Goal: Task Accomplishment & Management: Use online tool/utility

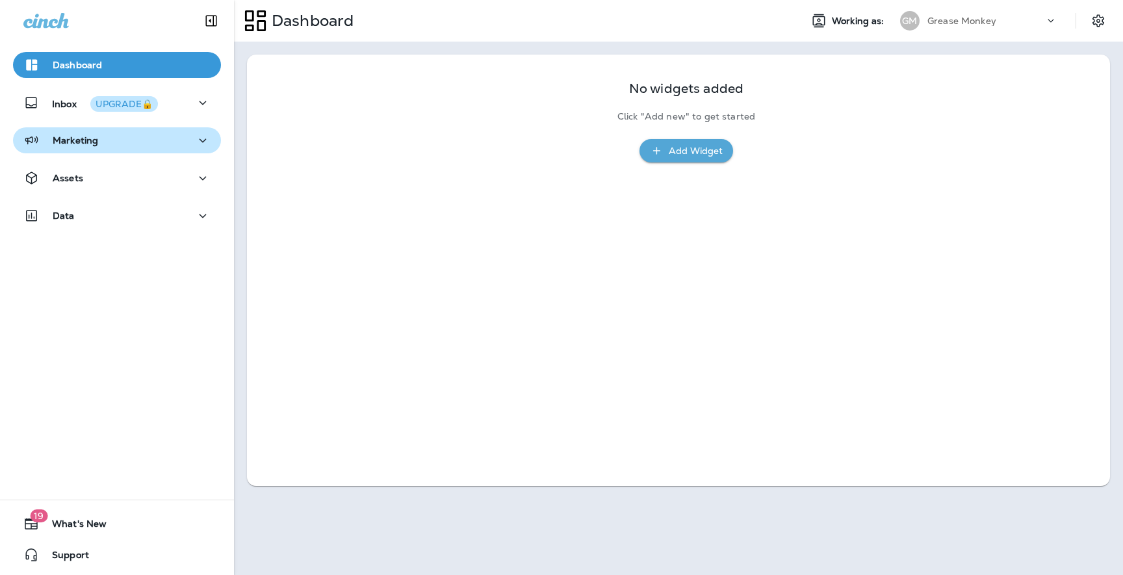
click at [94, 142] on p "Marketing" at bounding box center [75, 140] width 45 height 10
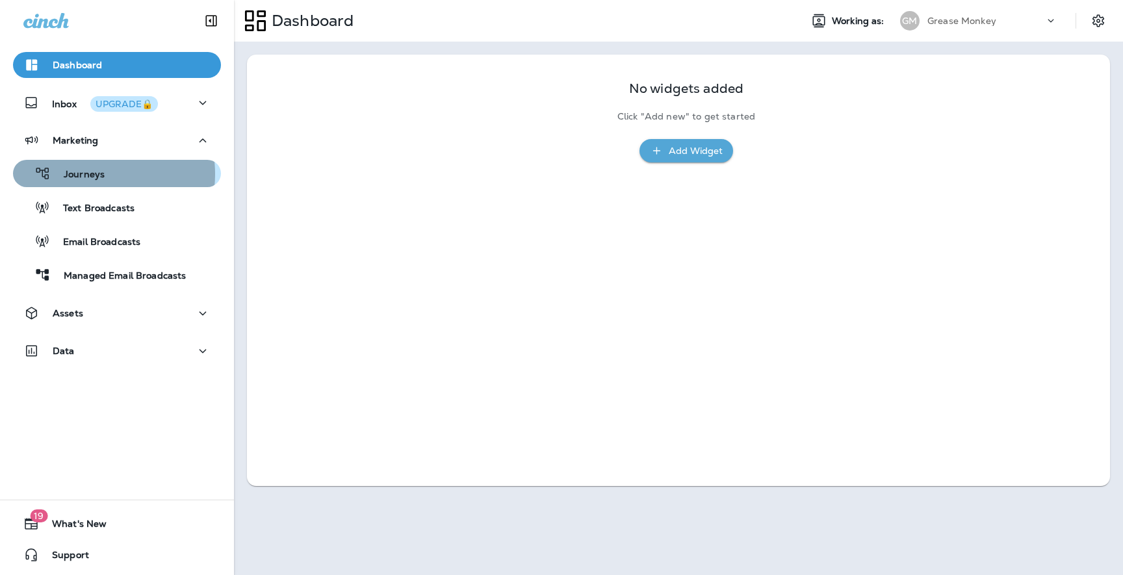
click at [94, 174] on p "Journeys" at bounding box center [78, 175] width 54 height 12
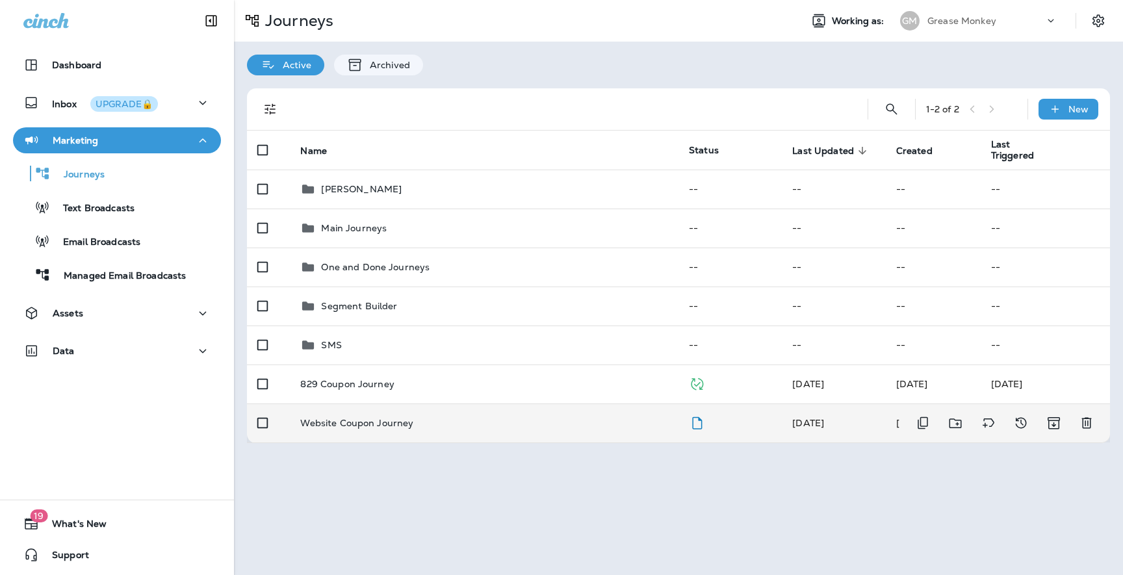
click at [356, 419] on p "Website Coupon Journey" at bounding box center [356, 423] width 113 height 10
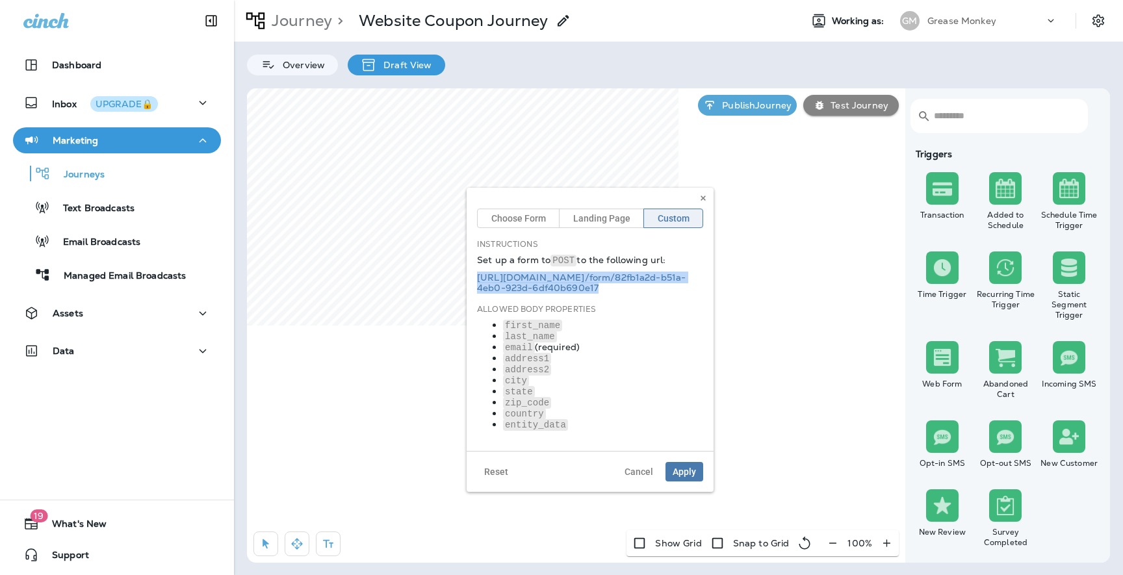
drag, startPoint x: 637, startPoint y: 285, endPoint x: 475, endPoint y: 276, distance: 162.7
click at [475, 276] on div "Choose Form Landing Page Custom Instructions Set up a form to POST to the follo…" at bounding box center [590, 319] width 247 height 263
copy link "[URL][DOMAIN_NAME] /form/ 82fb1a2d-b51a-4eb0-923d-6df40b690e17"
click at [513, 63] on div "Overview Draft View" at bounding box center [678, 59] width 889 height 34
click at [974, 16] on p "Grease Monkey" at bounding box center [961, 21] width 69 height 10
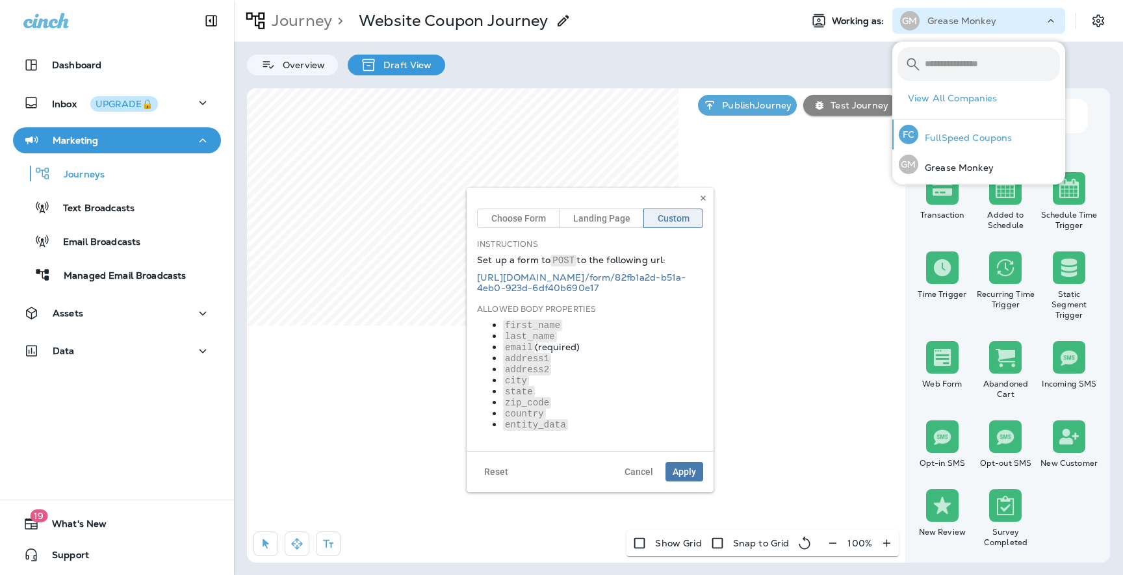
click at [973, 136] on p "FullSpeed Coupons" at bounding box center [965, 138] width 94 height 10
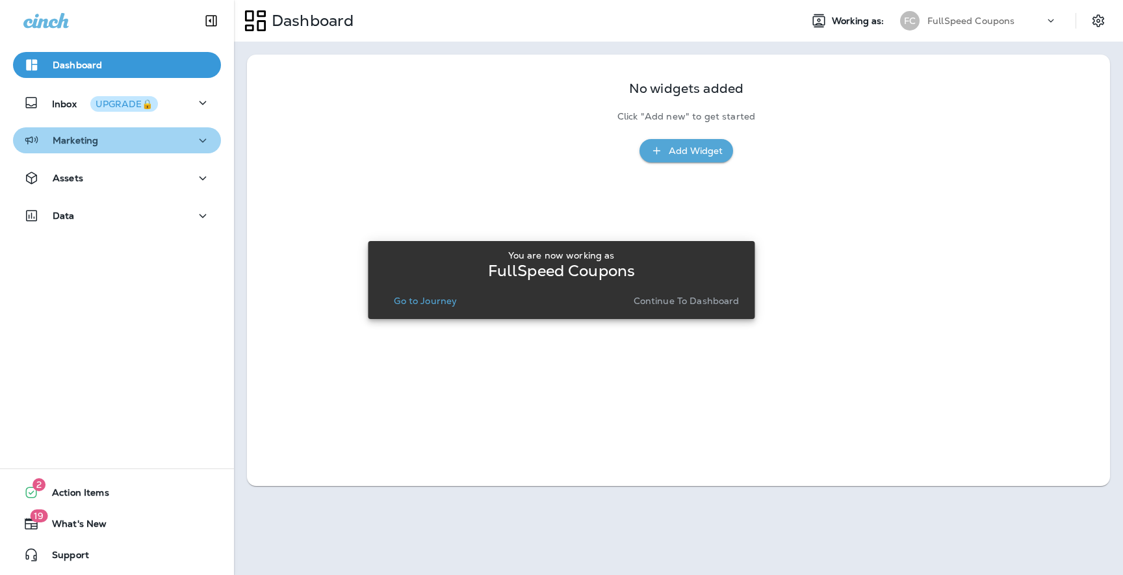
click at [164, 141] on div "Marketing" at bounding box center [116, 141] width 187 height 16
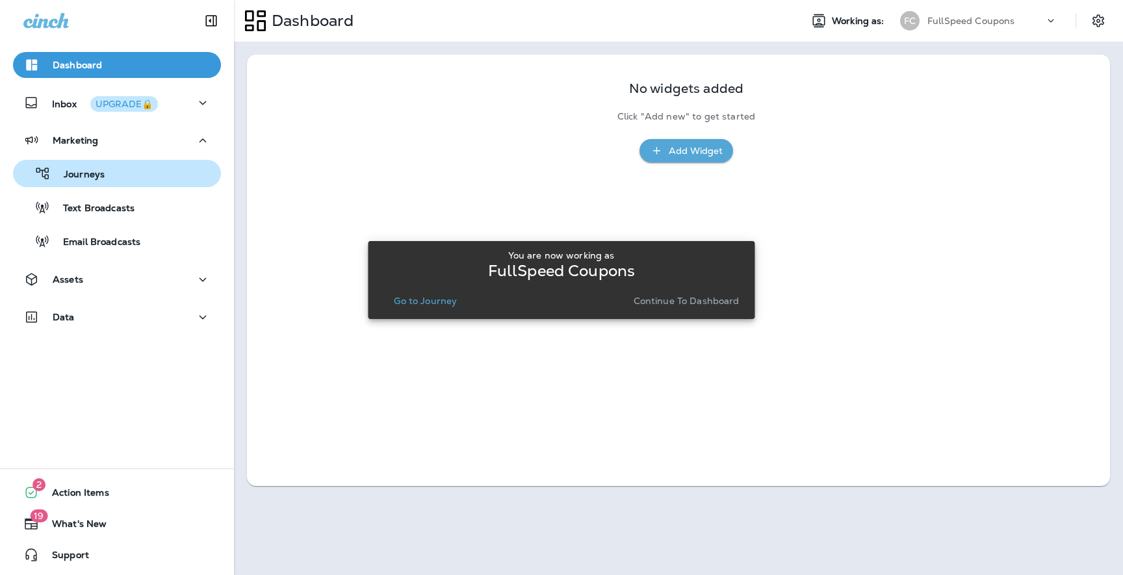
click at [116, 170] on div "Journeys" at bounding box center [117, 173] width 198 height 19
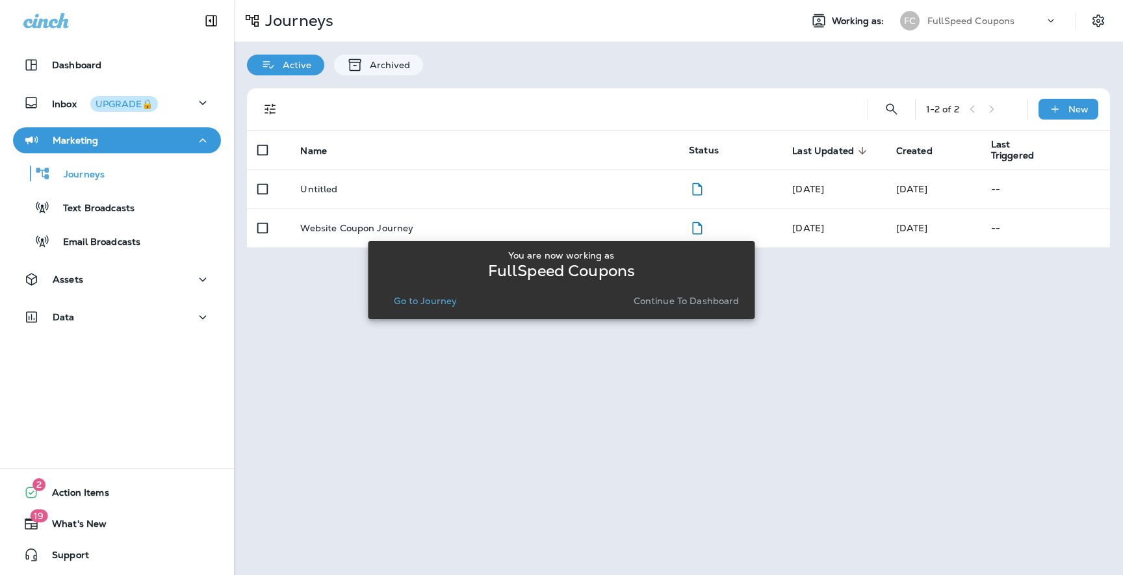
click at [295, 324] on div "Journeys Working as: FC FullSpeed Coupons Active Archived 1 - 2 of 2 New Name S…" at bounding box center [678, 287] width 889 height 575
click at [572, 360] on div "You are now working as FullSpeed Coupons Go to Journey Continue to Dashboard" at bounding box center [561, 279] width 387 height 559
click at [332, 307] on div "Journeys Working as: FC FullSpeed Coupons Active Archived 1 - 2 of 2 New Name S…" at bounding box center [678, 287] width 889 height 575
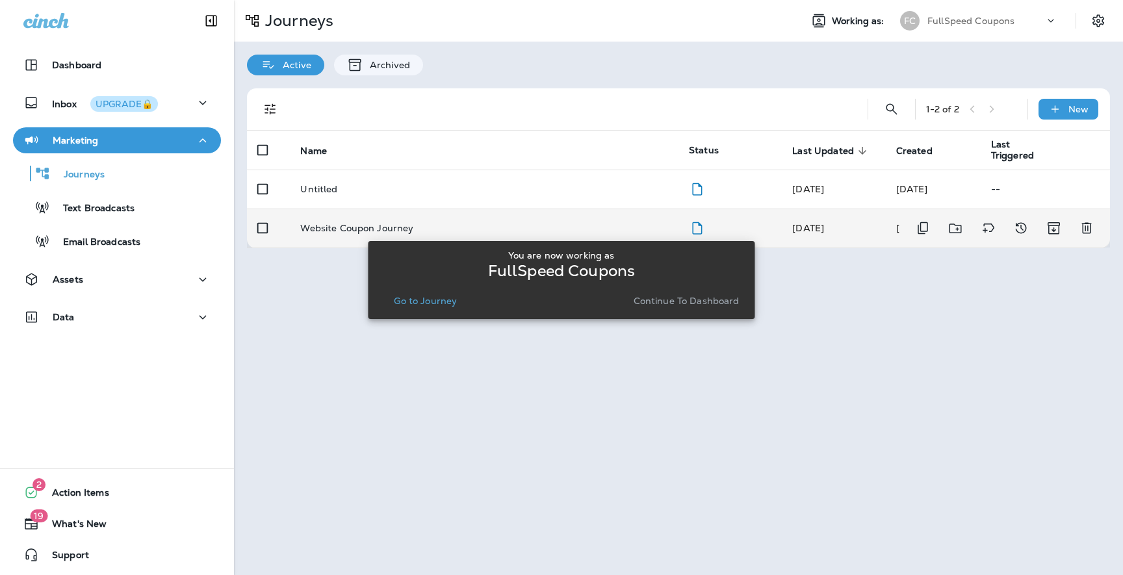
click at [331, 227] on p "Website Coupon Journey" at bounding box center [356, 228] width 113 height 10
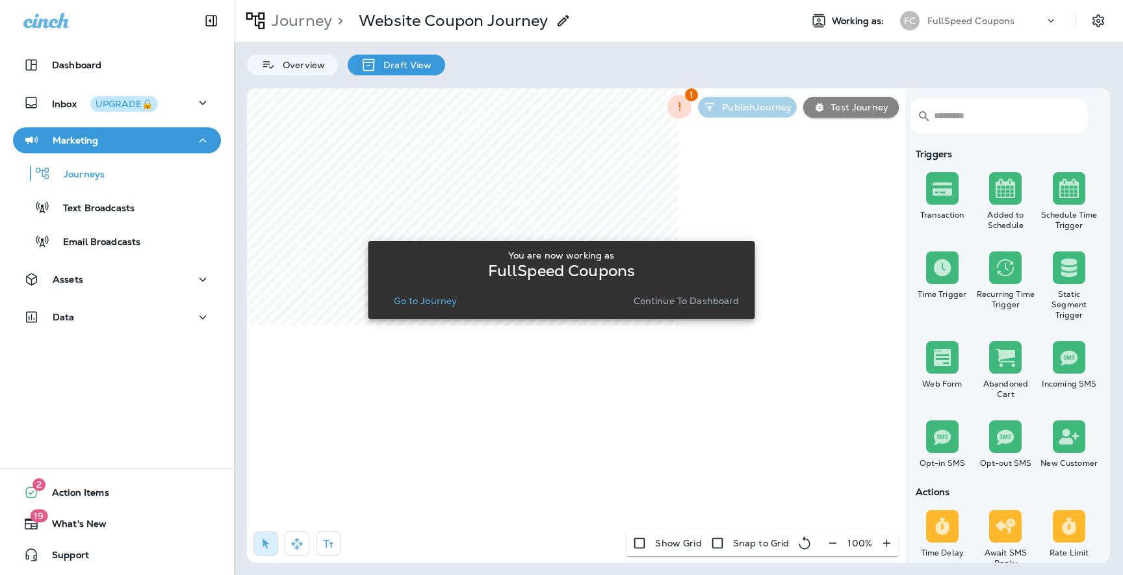
click at [713, 299] on p "Continue to Dashboard" at bounding box center [687, 301] width 106 height 10
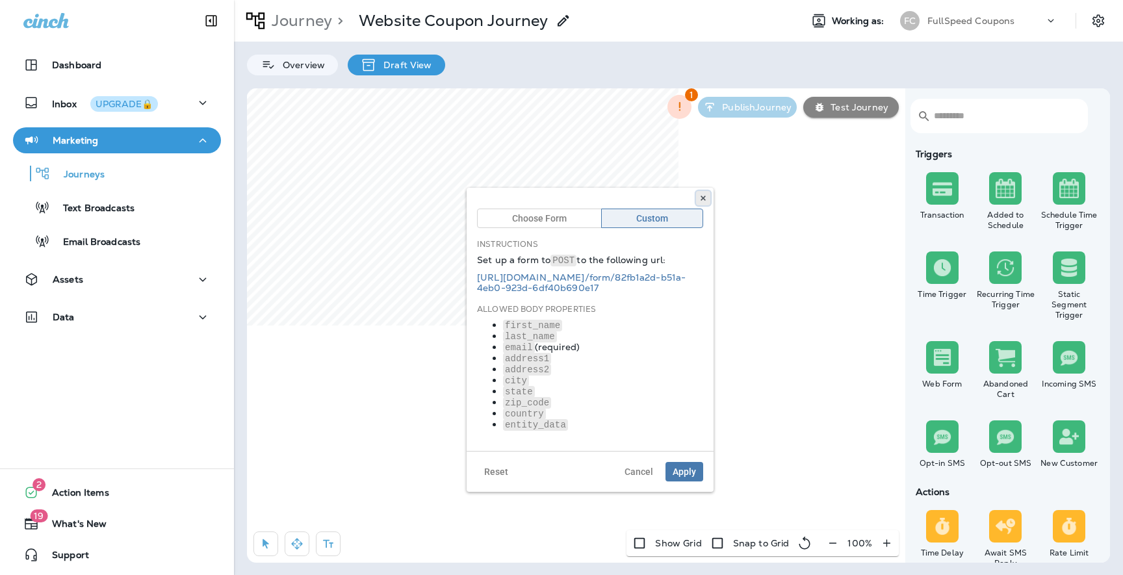
click at [701, 192] on button at bounding box center [703, 198] width 14 height 14
drag, startPoint x: 636, startPoint y: 287, endPoint x: 476, endPoint y: 279, distance: 160.0
click at [477, 279] on div "Instructions Set up a form to POST to the following url: [URL][DOMAIN_NAME] /fo…" at bounding box center [590, 265] width 226 height 55
copy link "[URL][DOMAIN_NAME] /form/ 82fb1a2d-b51a-4eb0-923d-6df40b690e17"
click at [700, 194] on icon at bounding box center [703, 198] width 8 height 8
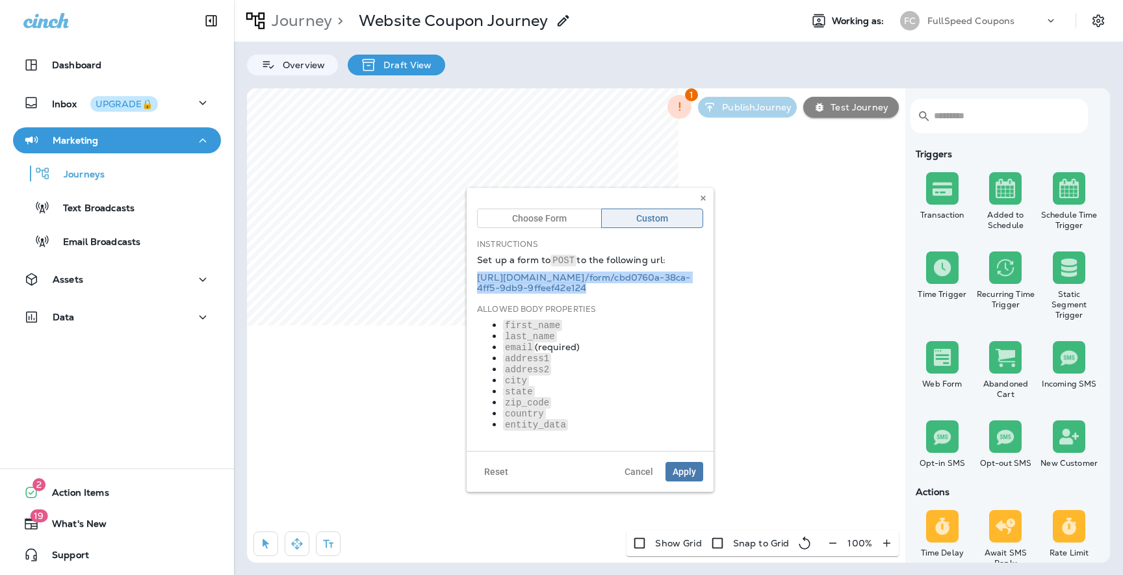
drag, startPoint x: 628, startPoint y: 285, endPoint x: 472, endPoint y: 279, distance: 156.0
click at [472, 279] on div "Choose Form Custom Instructions Set up a form to POST to the following url: [UR…" at bounding box center [590, 319] width 247 height 263
copy link "[URL][DOMAIN_NAME] /form/ cbd0760a-38ca-4ff5-9db9-9ffeef42e124"
